Goal: Task Accomplishment & Management: Manage account settings

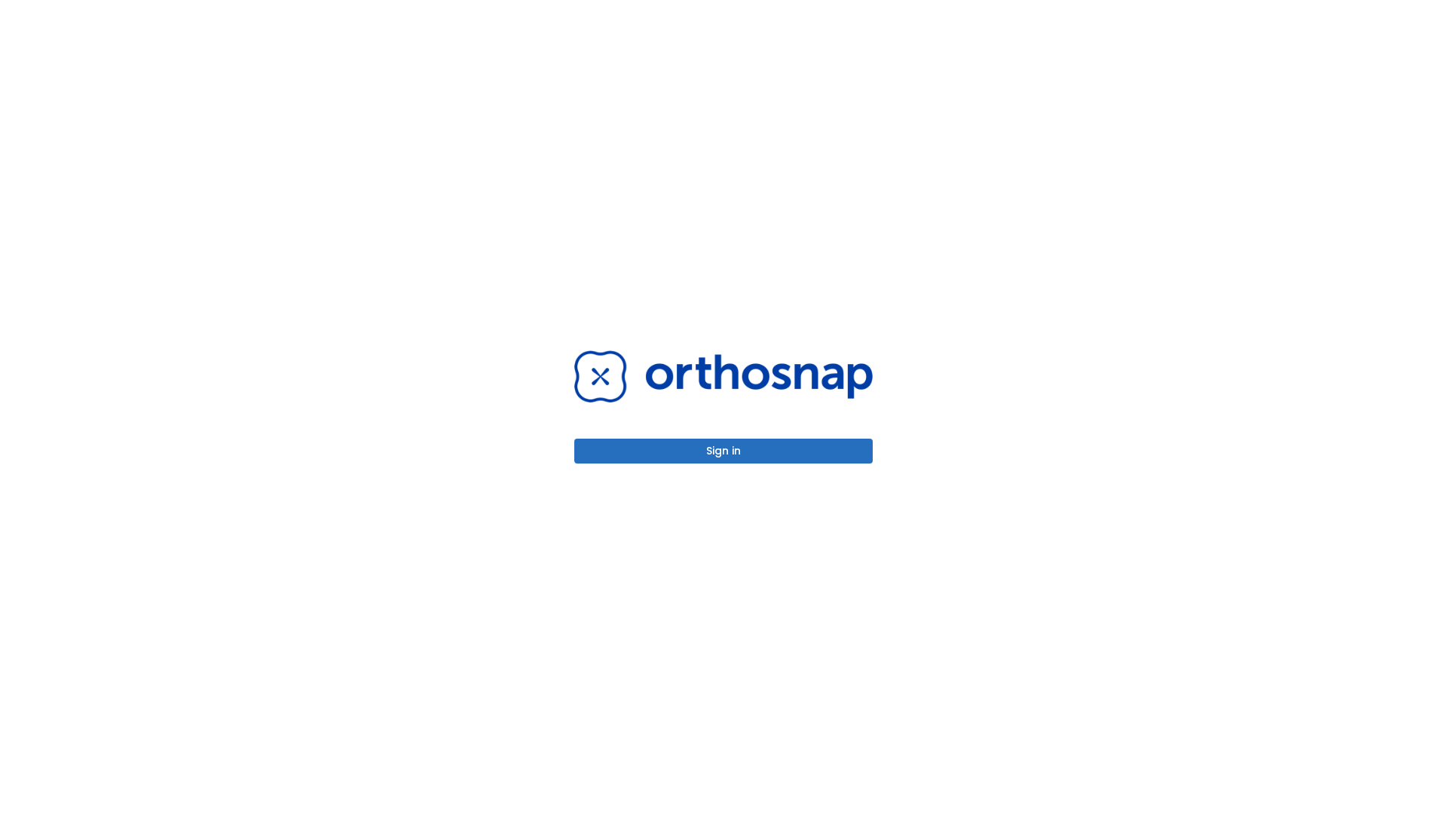
click at [723, 451] on button "Sign in" at bounding box center [723, 451] width 298 height 25
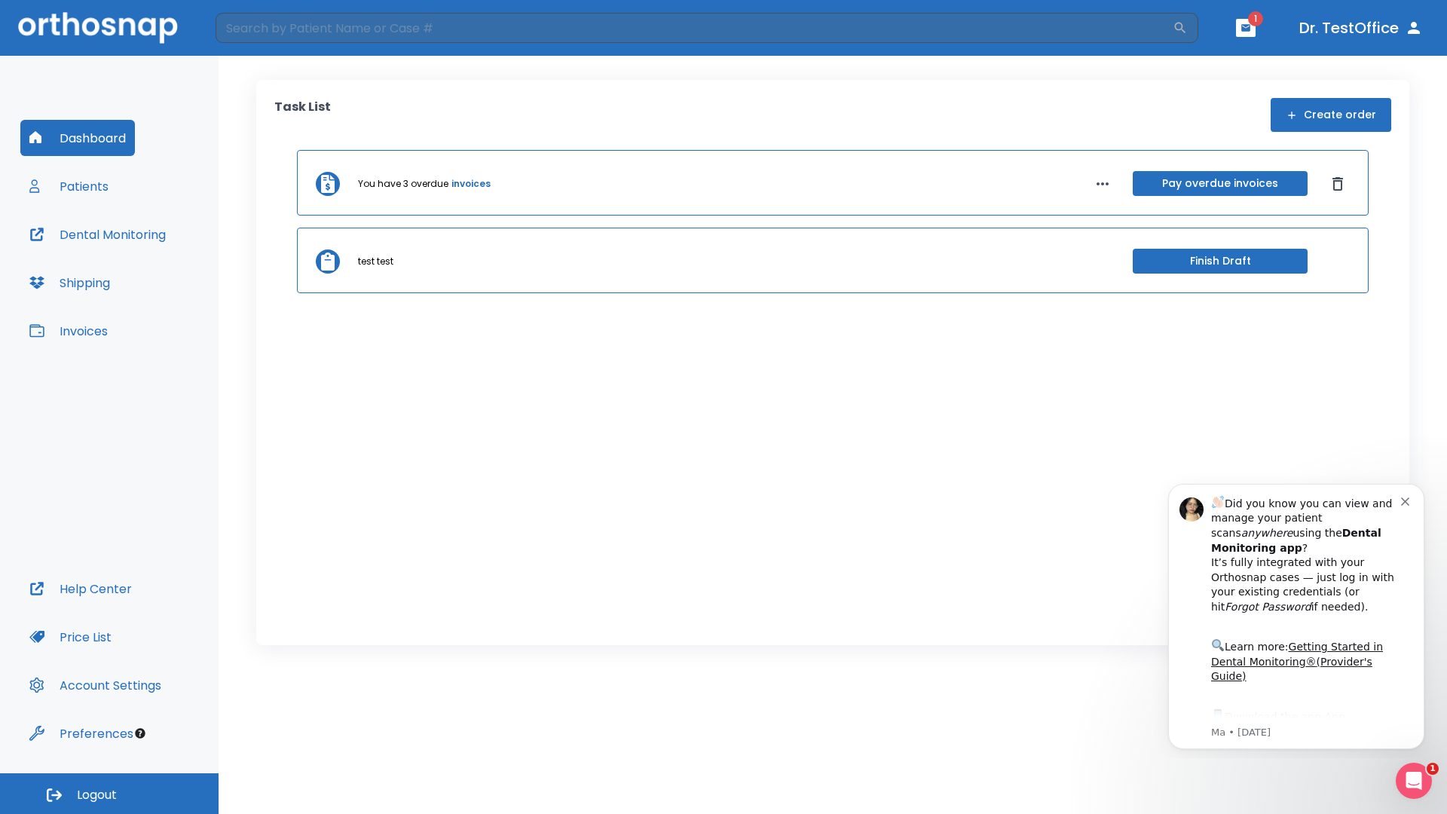
click at [109, 793] on span "Logout" at bounding box center [97, 795] width 40 height 17
